Goal: Find specific page/section: Find specific page/section

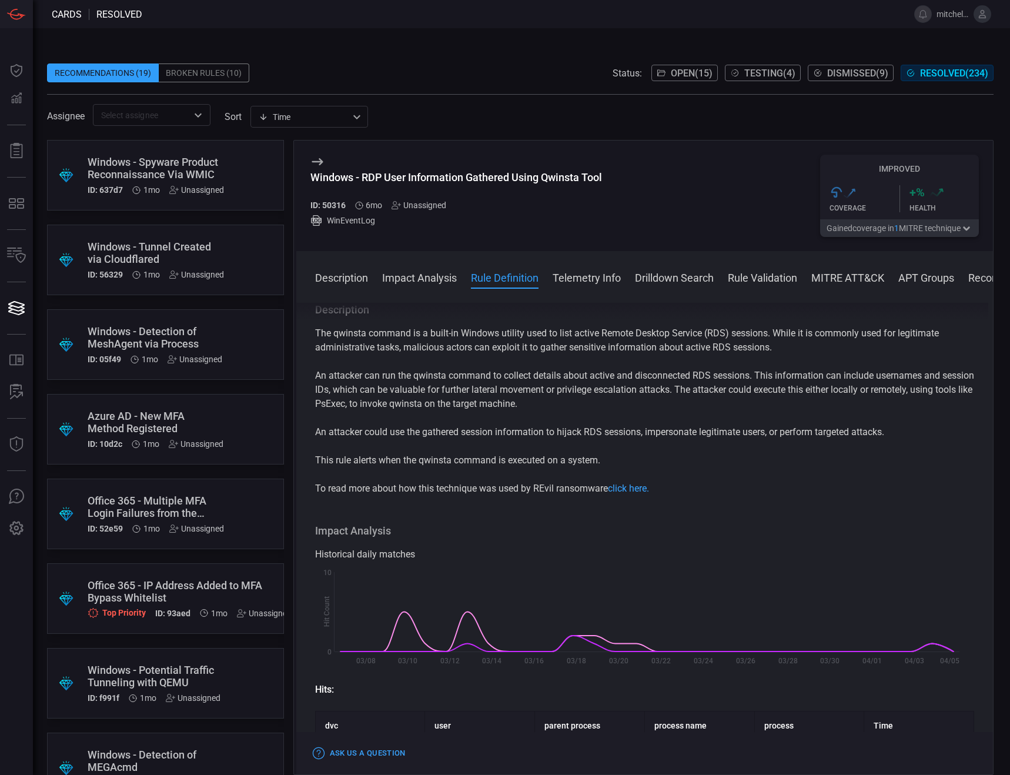
scroll to position [470, 0]
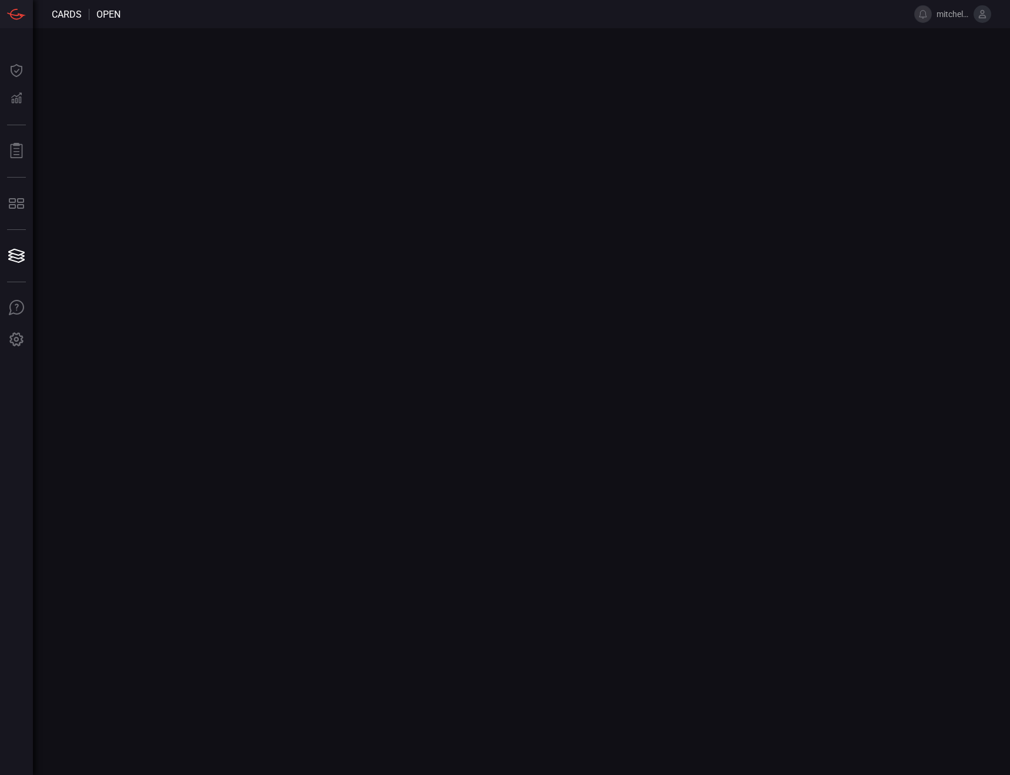
click at [860, 283] on main at bounding box center [505, 401] width 1010 height 747
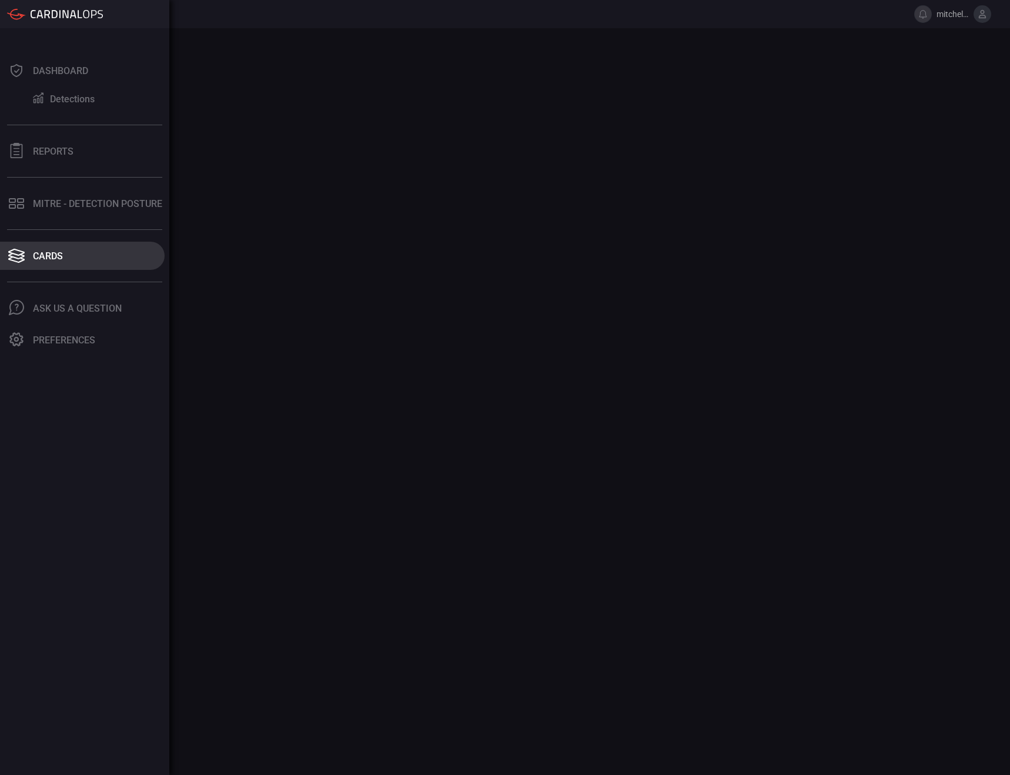
click at [15, 256] on icon at bounding box center [16, 256] width 19 height 16
click at [65, 255] on button "Cards" at bounding box center [82, 256] width 165 height 28
click at [51, 258] on div "Cards" at bounding box center [48, 255] width 30 height 11
click at [46, 252] on div "Cards" at bounding box center [48, 255] width 30 height 11
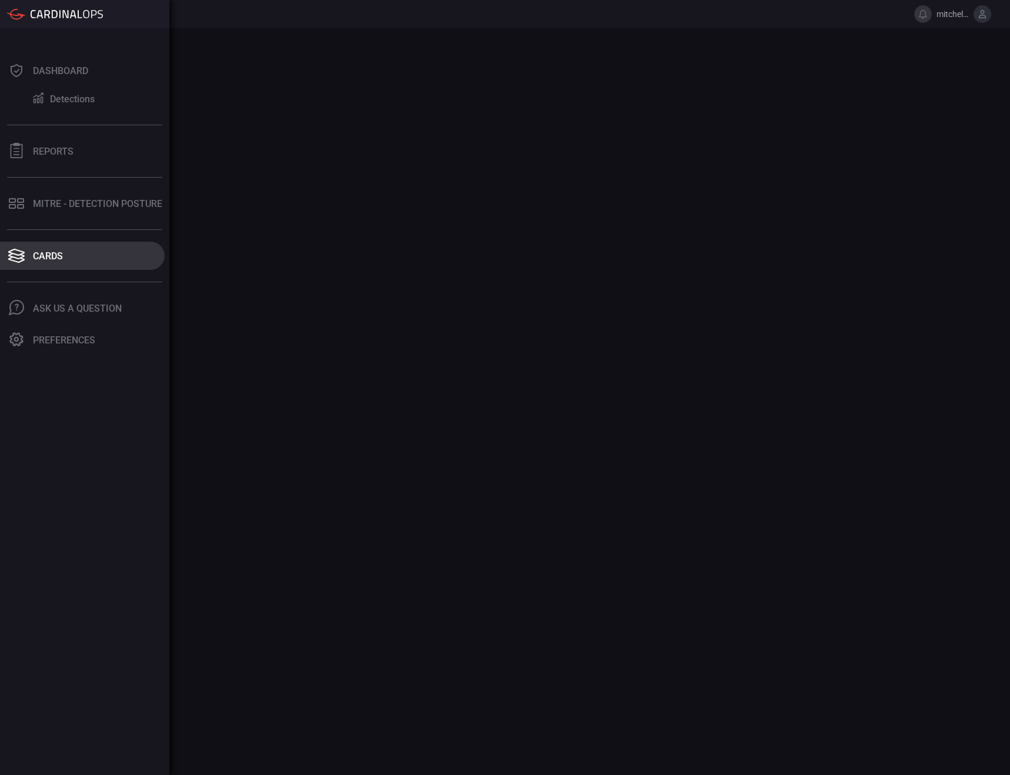
click at [22, 255] on icon at bounding box center [16, 256] width 16 height 6
click at [23, 255] on icon at bounding box center [16, 256] width 16 height 6
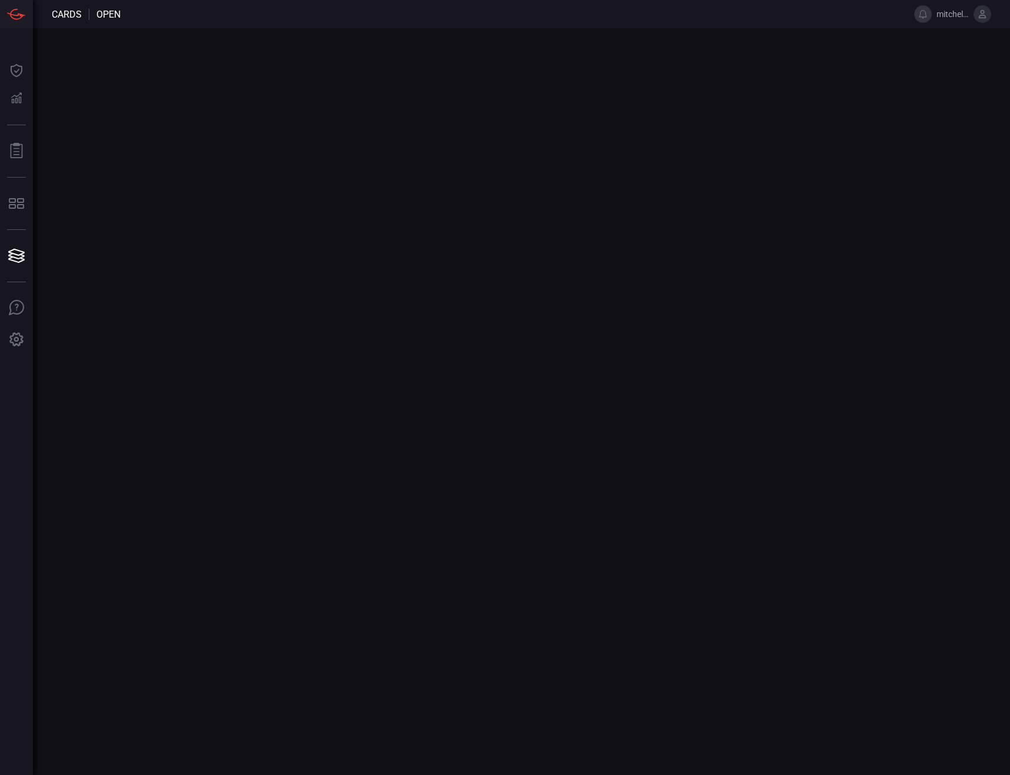
drag, startPoint x: 437, startPoint y: 277, endPoint x: 362, endPoint y: 150, distance: 147.6
click at [452, 283] on main at bounding box center [505, 401] width 1010 height 747
